Goal: Information Seeking & Learning: Check status

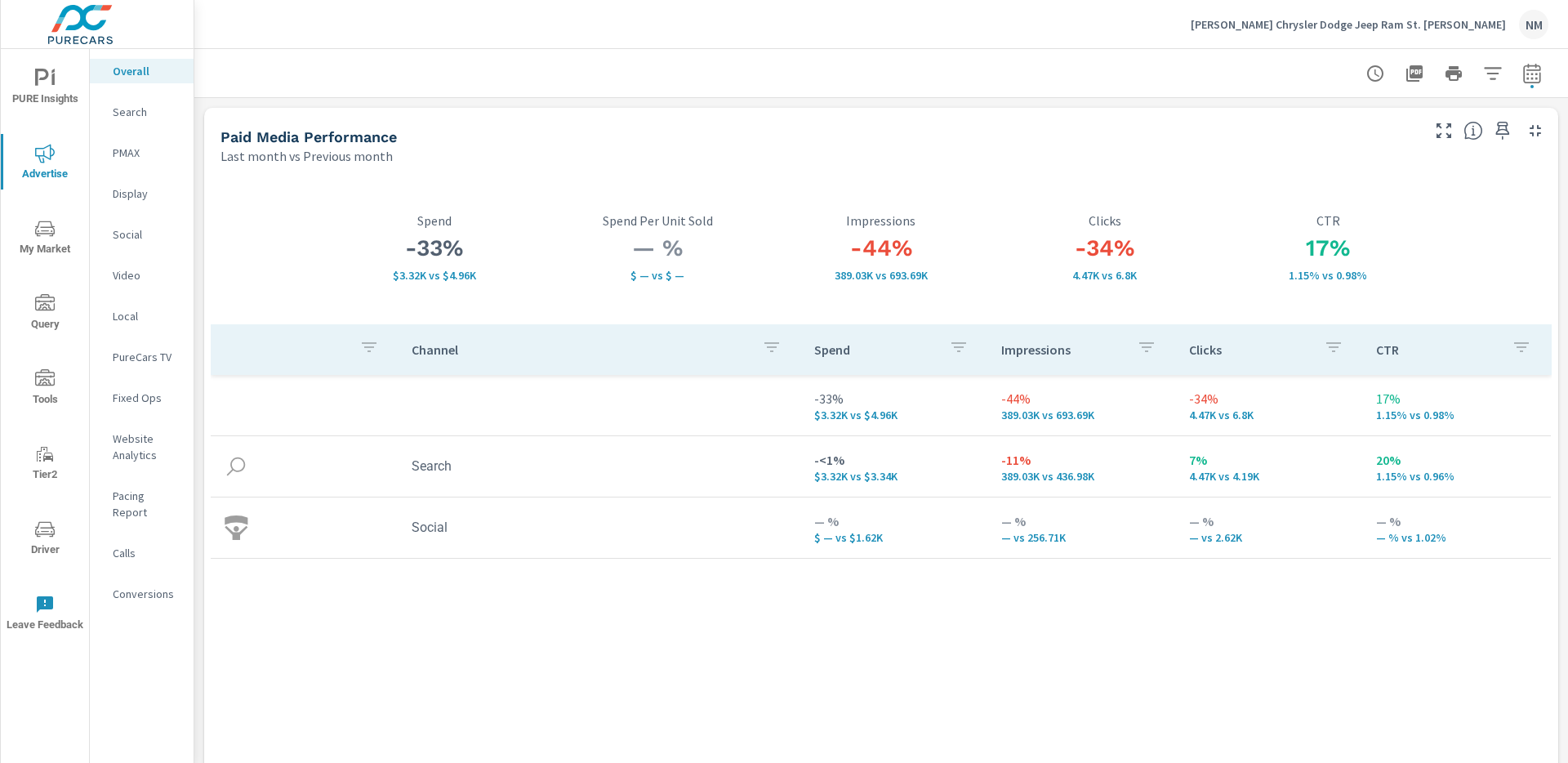
click at [47, 532] on icon "nav menu" at bounding box center [45, 529] width 20 height 20
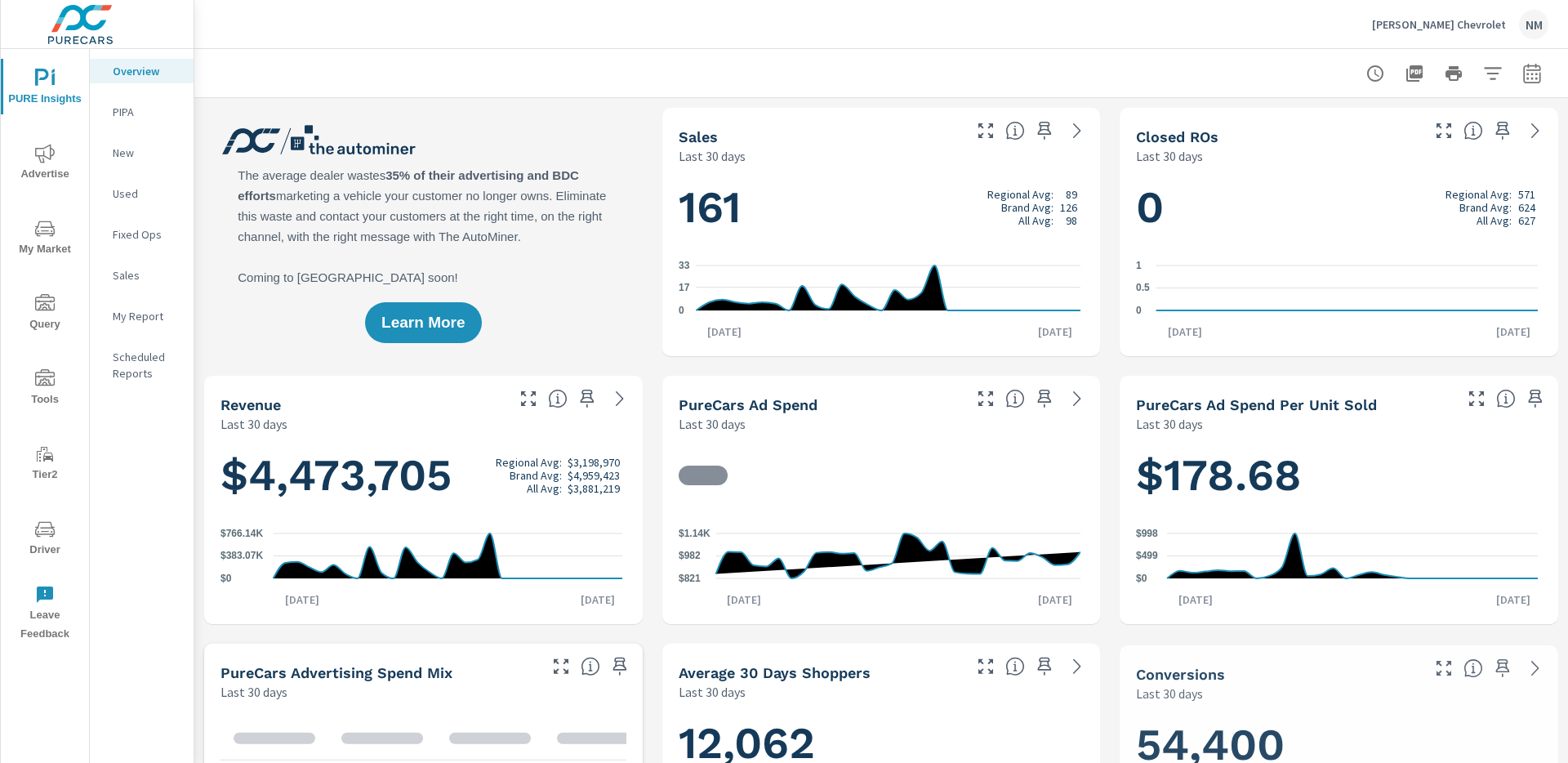
click at [50, 533] on icon "nav menu" at bounding box center [45, 529] width 20 height 16
